Goal: Transaction & Acquisition: Purchase product/service

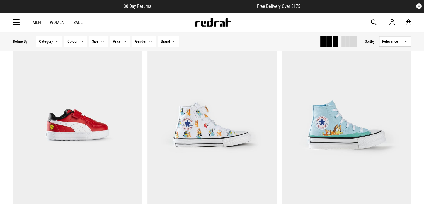
scroll to position [754, 0]
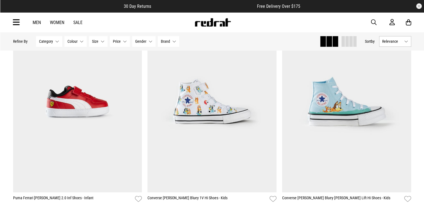
click at [146, 39] on button "Gender None selected" at bounding box center [143, 41] width 23 height 11
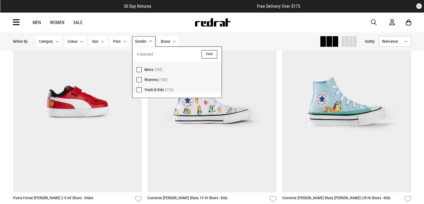
click at [139, 81] on span at bounding box center [139, 79] width 5 height 5
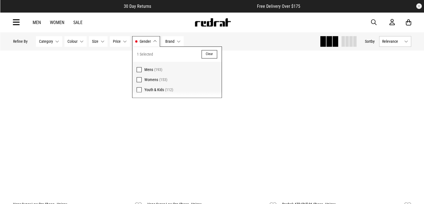
scroll to position [760, 0]
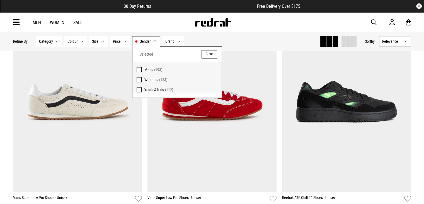
click at [137, 69] on span at bounding box center [139, 69] width 5 height 5
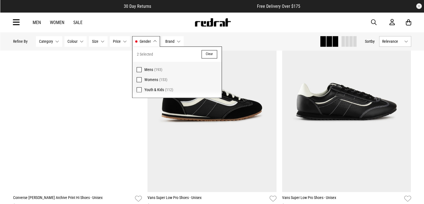
scroll to position [983, 0]
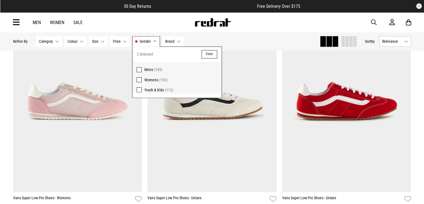
click at [249, 40] on div "Hide Refine s Refine By Filters Category None selected Category 0 Selected Clea…" at bounding box center [164, 41] width 302 height 12
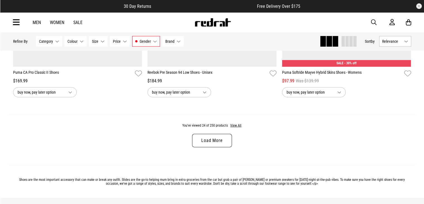
scroll to position [1775, 0]
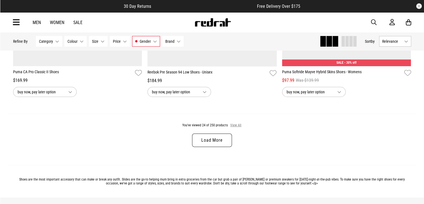
click at [237, 125] on button "View All" at bounding box center [236, 125] width 12 height 5
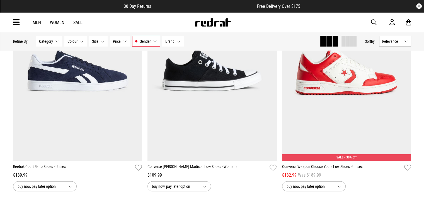
scroll to position [3459, 0]
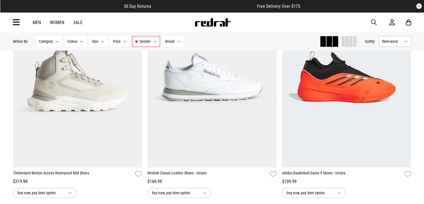
scroll to position [5009, 0]
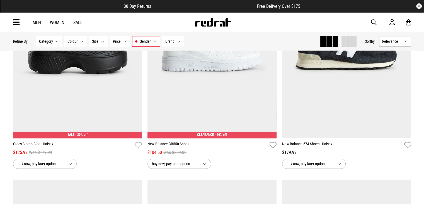
scroll to position [6816, 0]
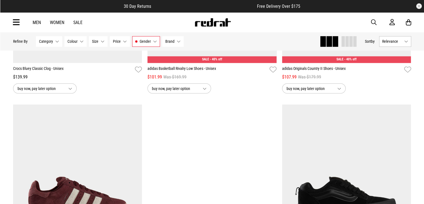
scroll to position [7374, 0]
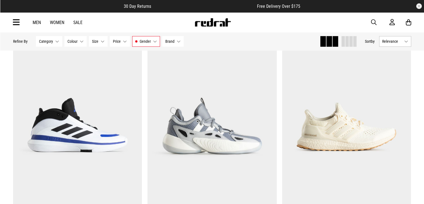
scroll to position [8991, 0]
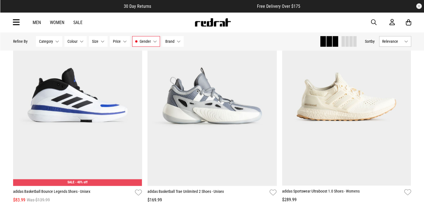
click at [53, 23] on link "Women" at bounding box center [57, 22] width 15 height 5
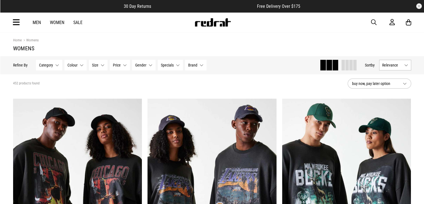
click at [17, 22] on icon at bounding box center [16, 22] width 7 height 9
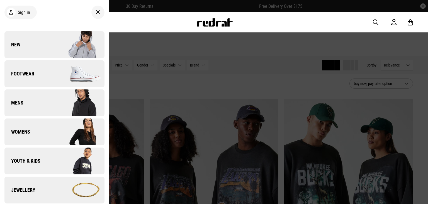
click at [22, 129] on span "Womens" at bounding box center [17, 131] width 26 height 7
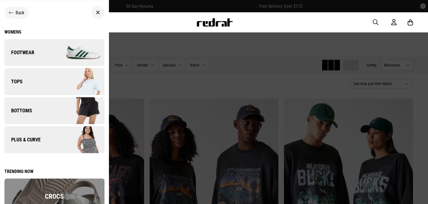
click at [25, 79] on link "Tops" at bounding box center [54, 81] width 100 height 27
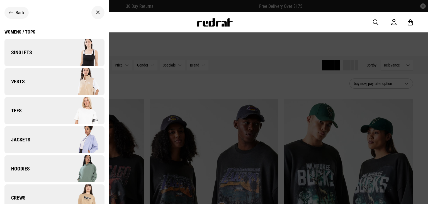
click at [16, 116] on link "Tees" at bounding box center [54, 110] width 100 height 27
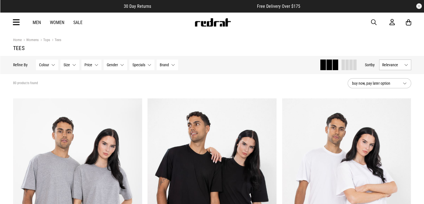
click at [124, 83] on div "80 products found" at bounding box center [178, 83] width 330 height 4
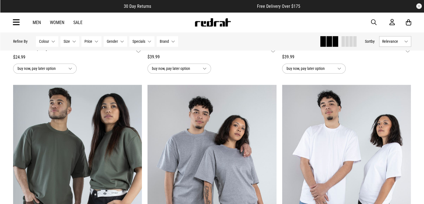
scroll to position [907, 0]
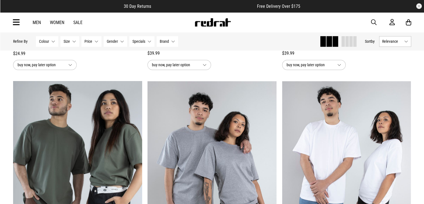
click at [120, 37] on button "Gender None selected" at bounding box center [115, 41] width 23 height 11
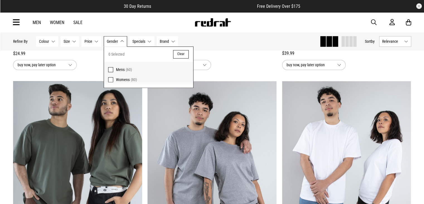
click at [112, 79] on span at bounding box center [110, 79] width 5 height 5
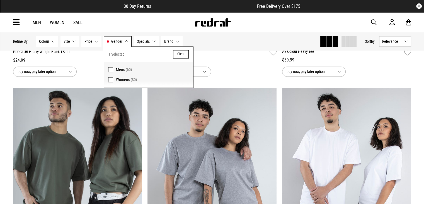
scroll to position [913, 0]
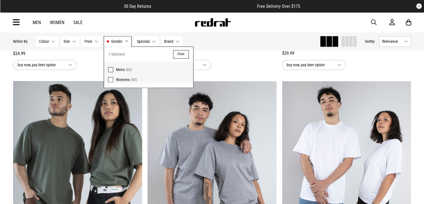
click at [235, 67] on div "buy now, pay later option" at bounding box center [212, 65] width 129 height 10
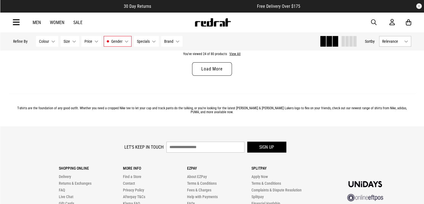
scroll to position [1839, 0]
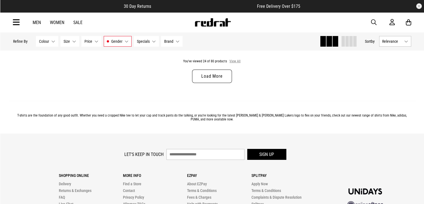
click at [236, 63] on button "View All" at bounding box center [235, 61] width 12 height 5
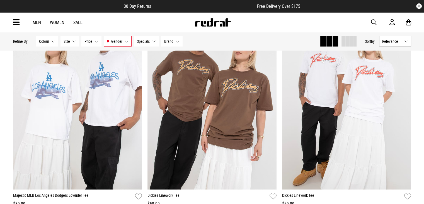
scroll to position [3211, 0]
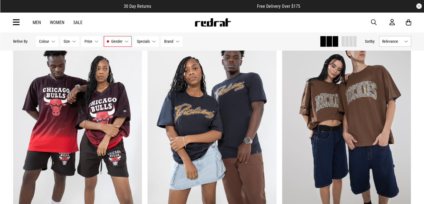
scroll to position [4739, 0]
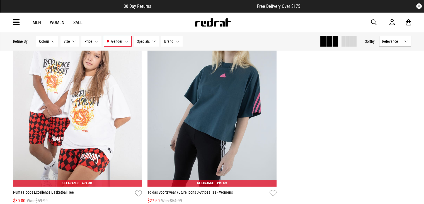
scroll to position [5888, 0]
